Goal: Task Accomplishment & Management: Complete application form

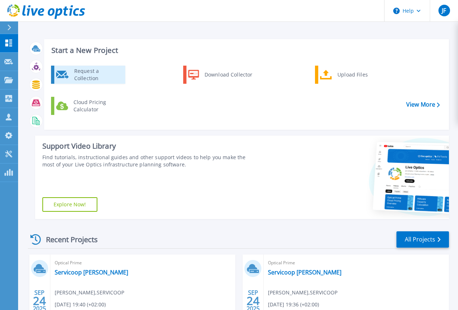
click at [89, 73] on div "Request a Collection" at bounding box center [97, 74] width 53 height 14
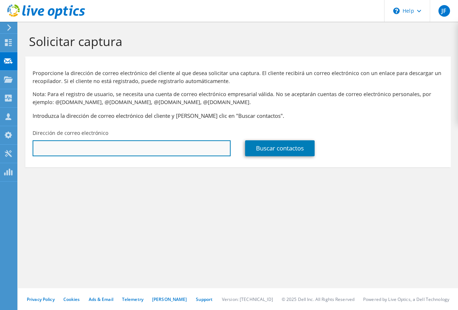
click at [45, 145] on input "text" at bounding box center [132, 148] width 198 height 16
click at [74, 150] on input "isidro.mora" at bounding box center [132, 148] width 198 height 16
click at [100, 150] on input "isidro.mora@bourns" at bounding box center [132, 148] width 198 height 16
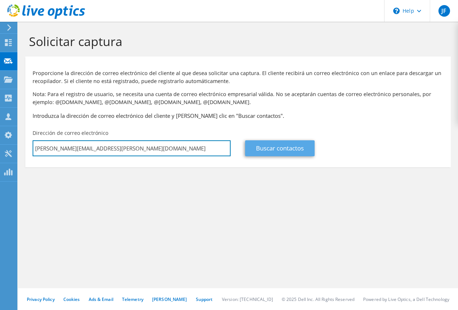
type input "isidro.mora@bourns.com"
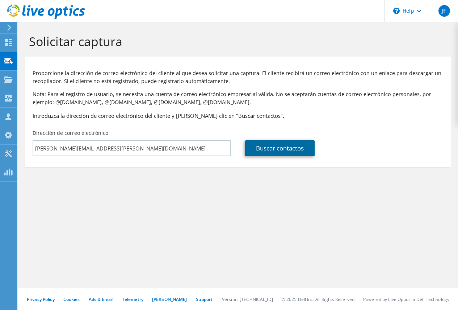
click at [269, 146] on link "Buscar contactos" at bounding box center [280, 148] width 70 height 16
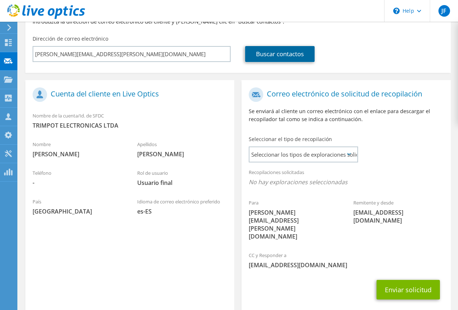
scroll to position [109, 0]
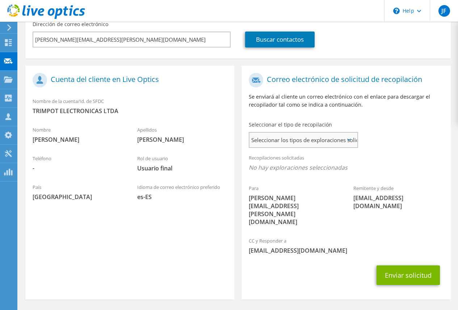
click at [313, 137] on span "Seleccionar los tipos de exploraciones solicitados" at bounding box center [303, 140] width 108 height 14
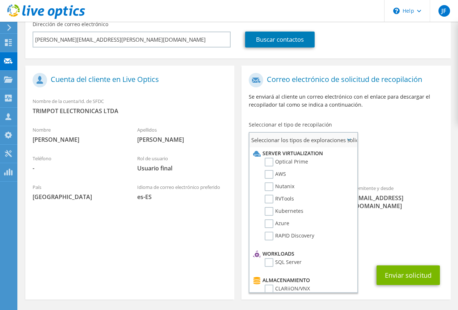
drag, startPoint x: 270, startPoint y: 162, endPoint x: 278, endPoint y: 169, distance: 10.8
click at [270, 162] on label "Optical Prime" at bounding box center [286, 161] width 43 height 9
click at [0, 0] on input "Optical Prime" at bounding box center [0, 0] width 0 height 0
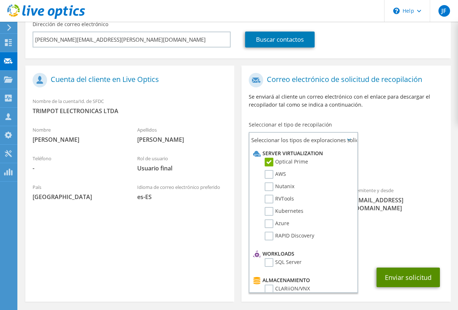
click at [412, 267] on button "Enviar solicitud" at bounding box center [408, 277] width 63 height 20
